Goal: Check status: Check status

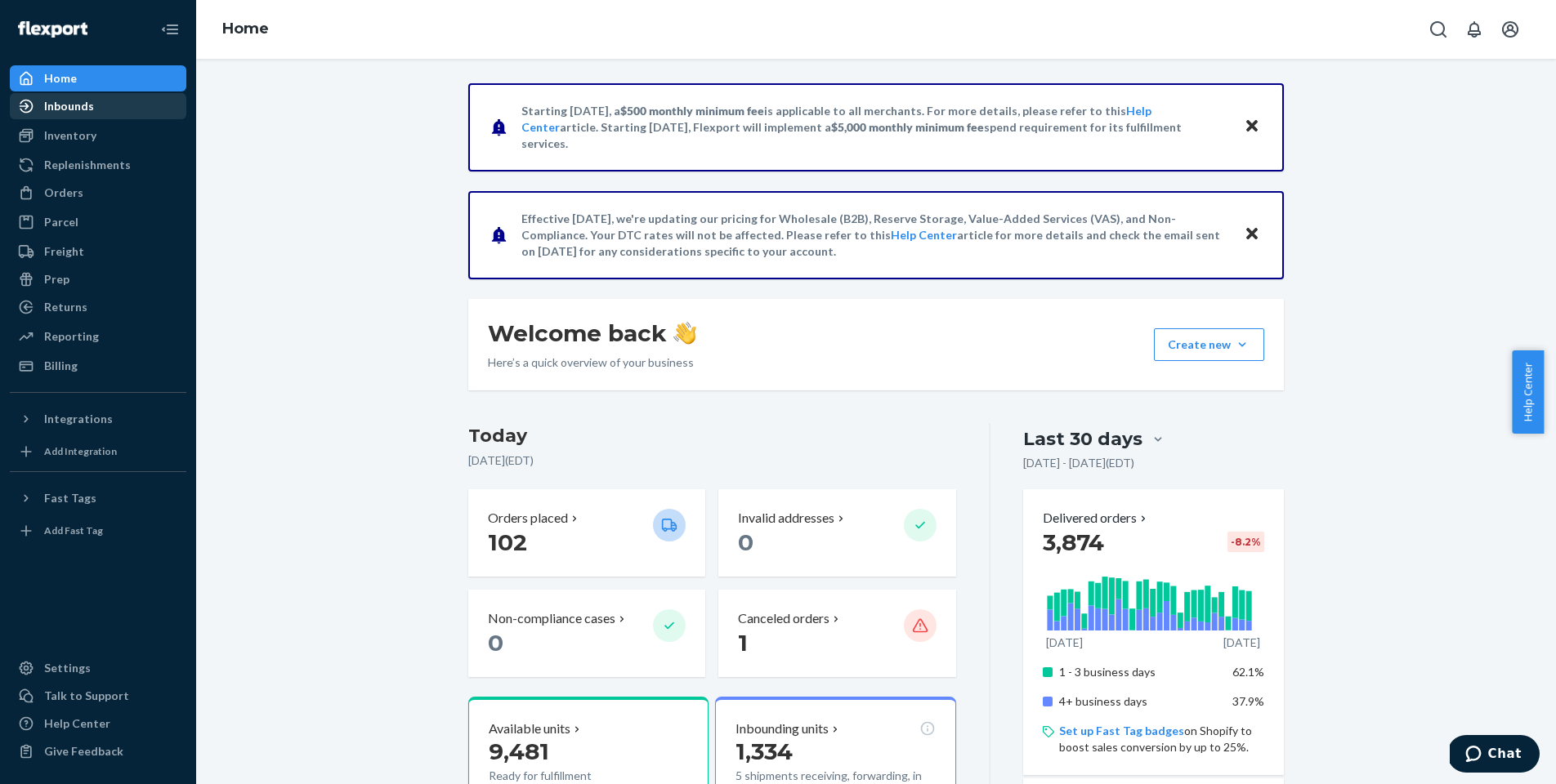
click at [59, 106] on div "Inbounds" at bounding box center [69, 106] width 50 height 17
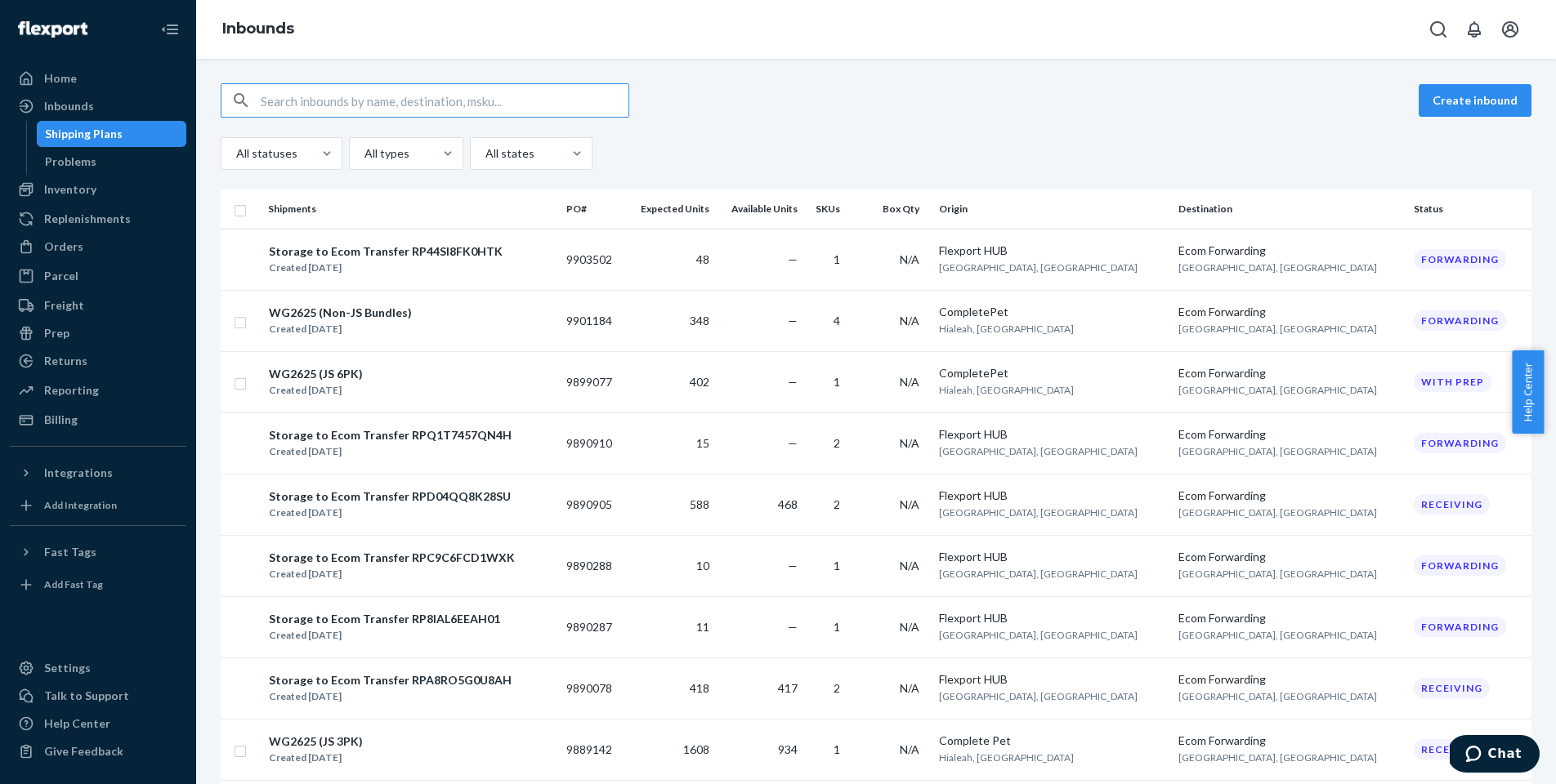
type input "9869176"
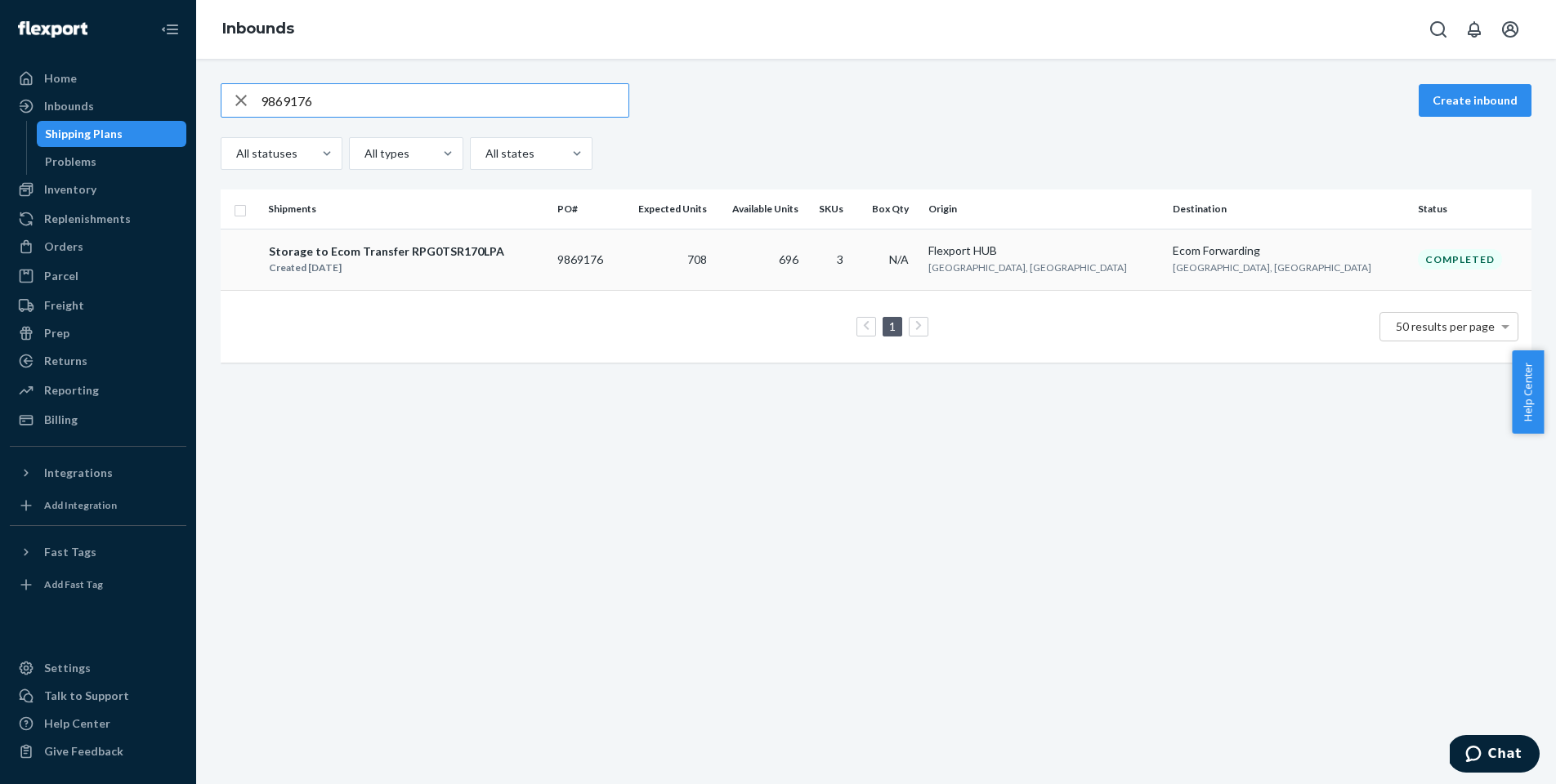
type input "9869176"
click at [805, 274] on td "696" at bounding box center [759, 259] width 92 height 61
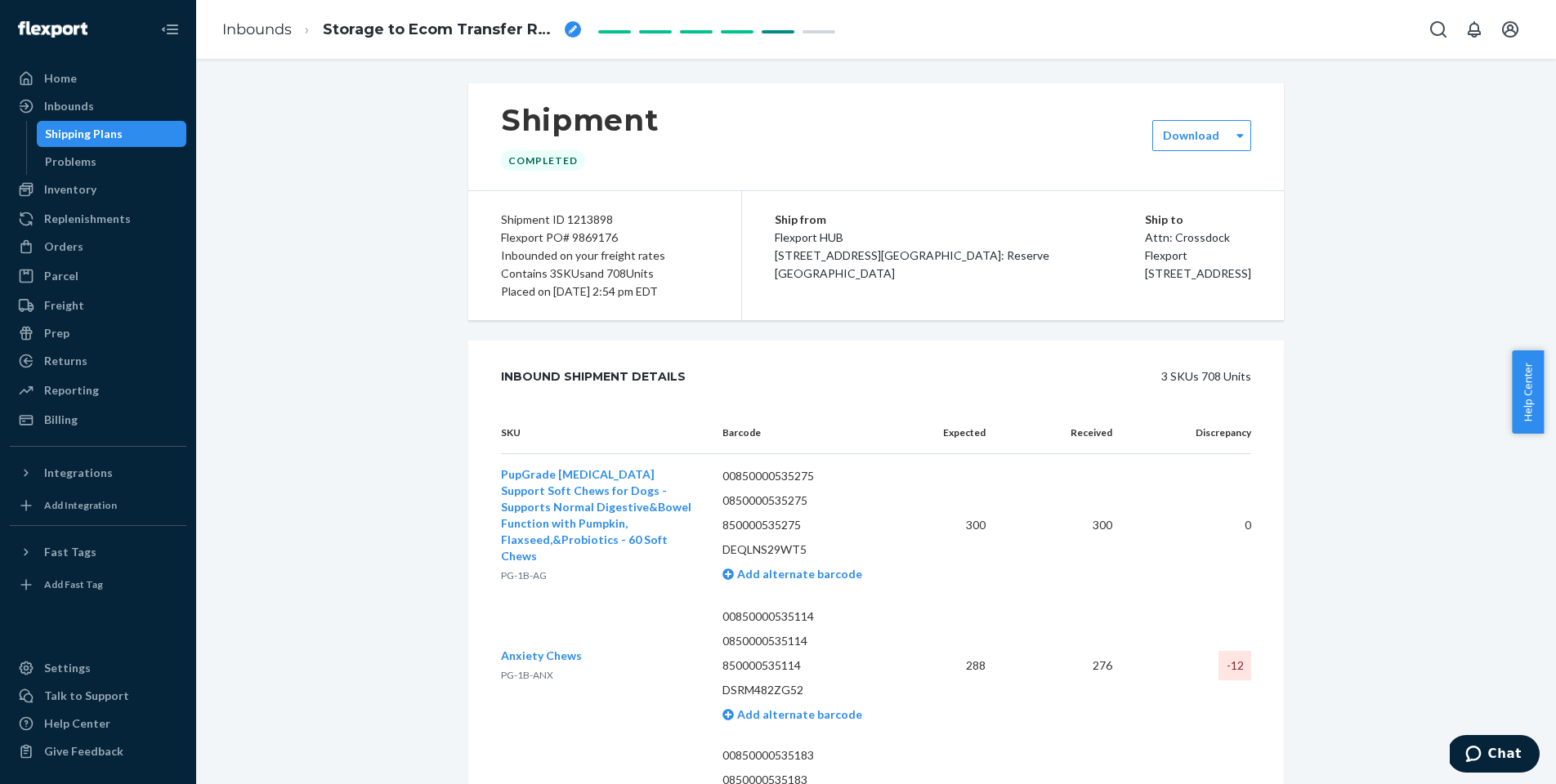
click at [567, 243] on div "Flexport PO# 9869176" at bounding box center [605, 237] width 207 height 18
copy div "9869176"
click at [1508, 28] on icon "Open account menu" at bounding box center [1511, 30] width 17 height 17
click at [1411, 163] on div "Log out" at bounding box center [1472, 175] width 122 height 31
